Goal: Task Accomplishment & Management: Manage account settings

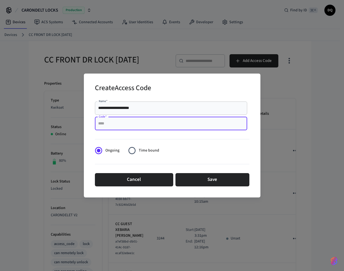
click at [123, 122] on input "Code   *" at bounding box center [171, 124] width 146 height 6
type input "****"
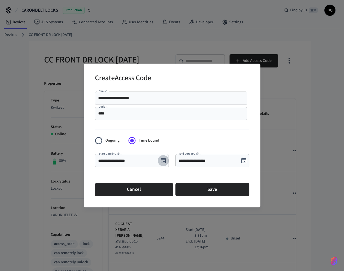
click at [164, 158] on icon "Choose date, selected date is Sep 11, 2025" at bounding box center [163, 160] width 5 height 6
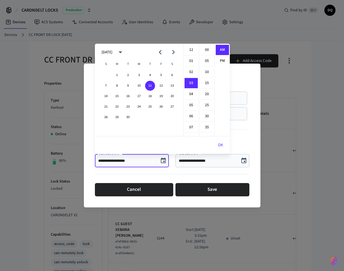
scroll to position [33, 0]
click at [175, 49] on icon "Next month" at bounding box center [173, 52] width 9 height 9
click at [149, 108] on button "20" at bounding box center [150, 107] width 10 height 10
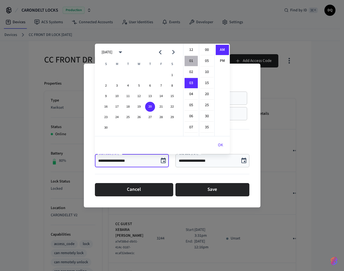
click at [194, 61] on li "01" at bounding box center [191, 61] width 13 height 10
click at [206, 114] on li "30" at bounding box center [206, 116] width 13 height 10
click at [223, 57] on li "PM" at bounding box center [222, 61] width 13 height 10
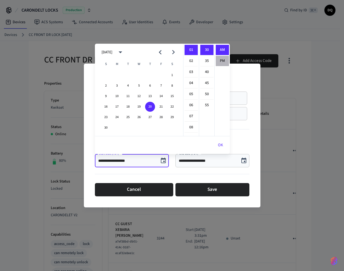
type input "**********"
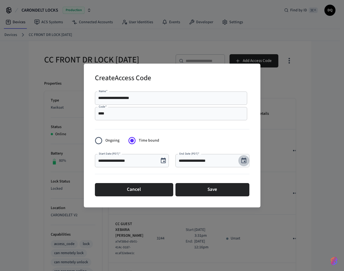
click at [246, 160] on icon "Choose date, selected date is Sep 11, 2025" at bounding box center [244, 160] width 7 height 7
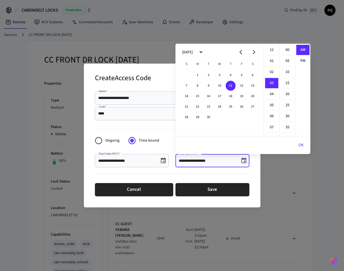
scroll to position [33, 0]
click at [256, 51] on icon "Next month" at bounding box center [254, 52] width 9 height 9
click at [197, 117] on button "24" at bounding box center [198, 117] width 10 height 10
click at [272, 126] on li "10" at bounding box center [271, 127] width 13 height 10
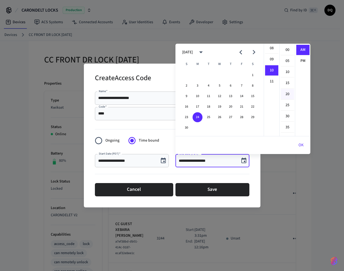
scroll to position [105, 0]
click at [288, 83] on li "15" at bounding box center [287, 83] width 13 height 10
type input "**********"
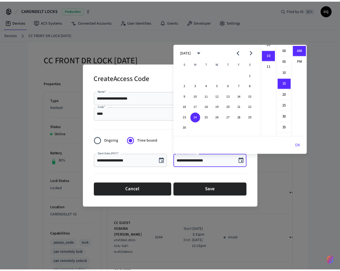
scroll to position [31, 0]
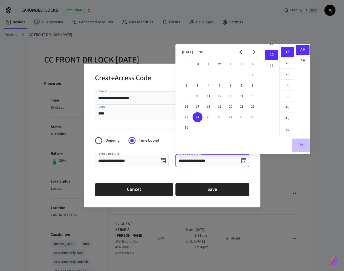
click at [303, 143] on button "OK" at bounding box center [301, 144] width 19 height 13
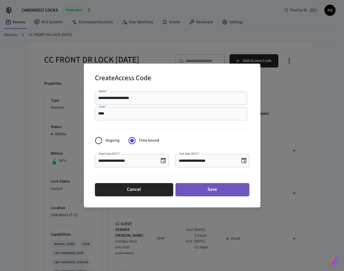
click at [212, 189] on button "Save" at bounding box center [213, 189] width 74 height 13
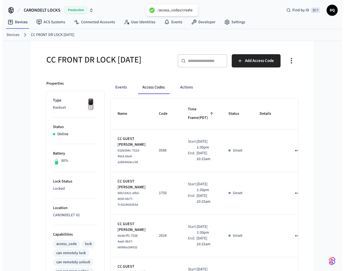
scroll to position [433, 0]
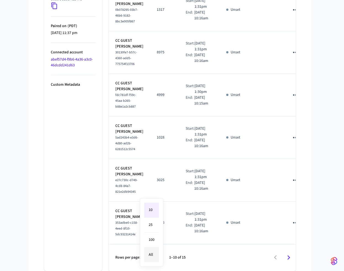
click at [155, 254] on li "All" at bounding box center [151, 254] width 15 height 15
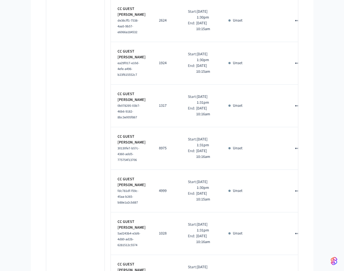
type input "**"
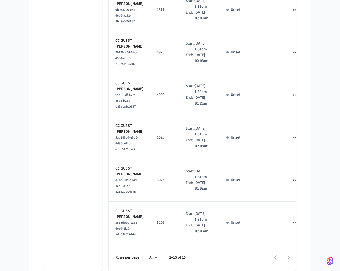
scroll to position [0, 0]
